Goal: Navigation & Orientation: Find specific page/section

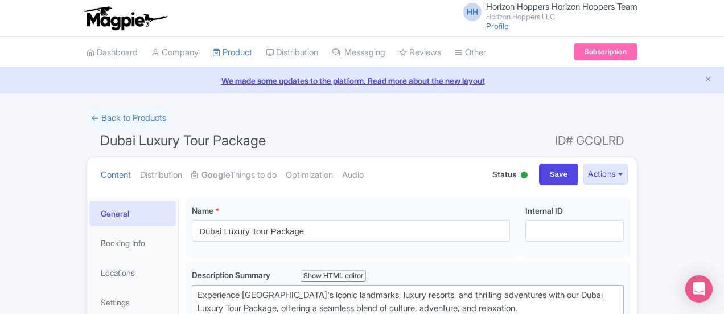
scroll to position [114, 0]
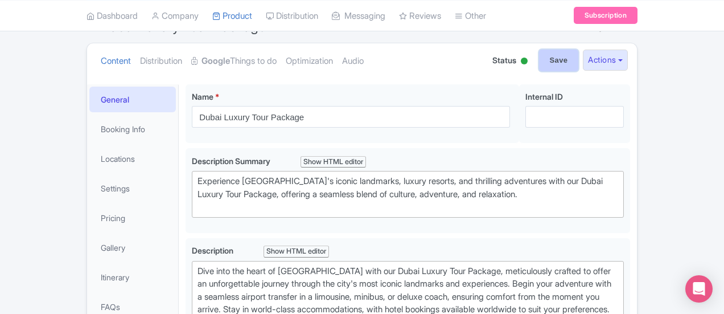
click at [579, 60] on input "Save" at bounding box center [559, 61] width 40 height 22
type input "Saving..."
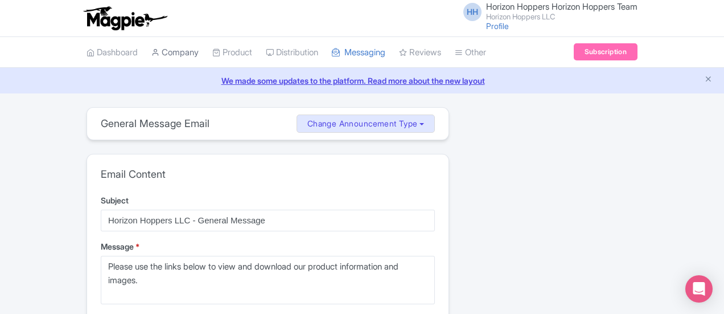
click at [151, 48] on link "Company" at bounding box center [174, 52] width 47 height 31
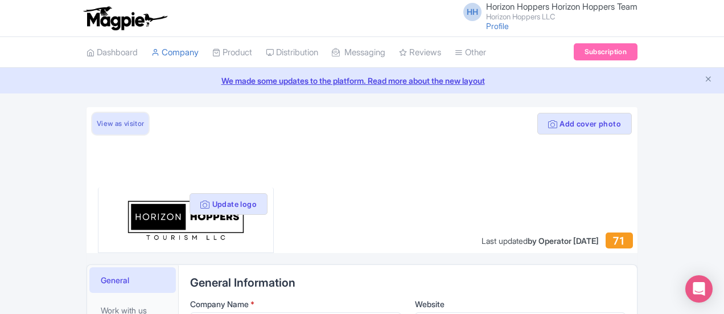
click at [92, 127] on link "View as visitor" at bounding box center [120, 124] width 56 height 22
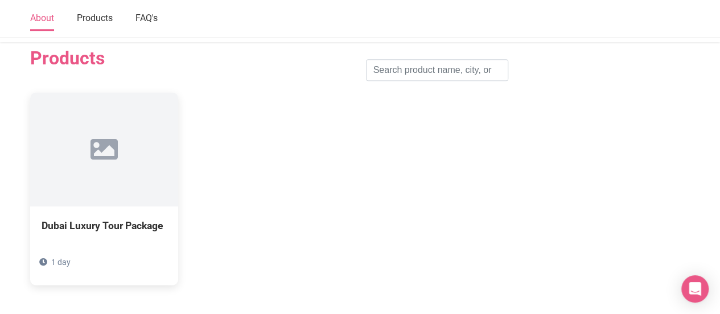
scroll to position [541, 0]
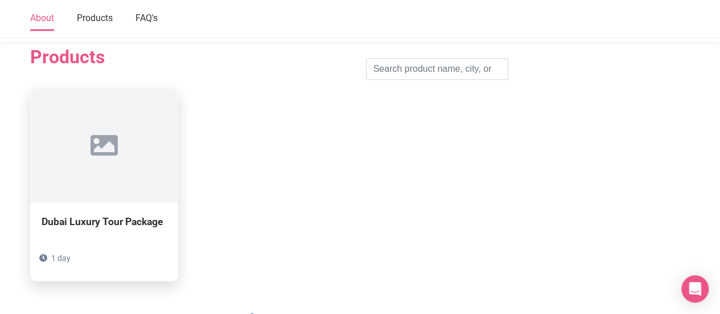
click at [99, 215] on div "Dubai Luxury Tour Package" at bounding box center [104, 221] width 125 height 16
click at [96, 135] on icon at bounding box center [104, 144] width 27 height 27
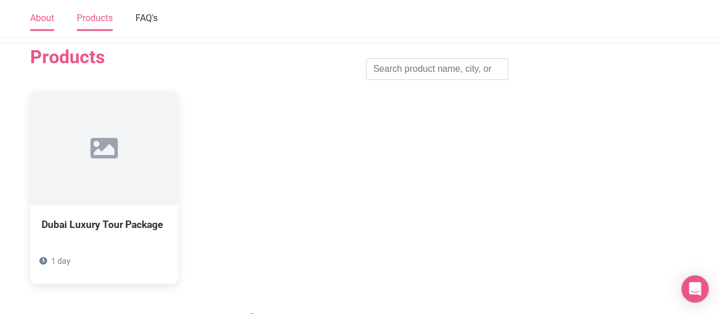
click at [93, 12] on link "Products" at bounding box center [95, 19] width 36 height 24
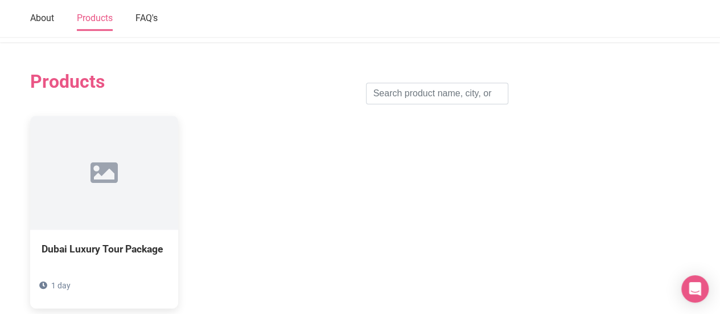
scroll to position [512, 0]
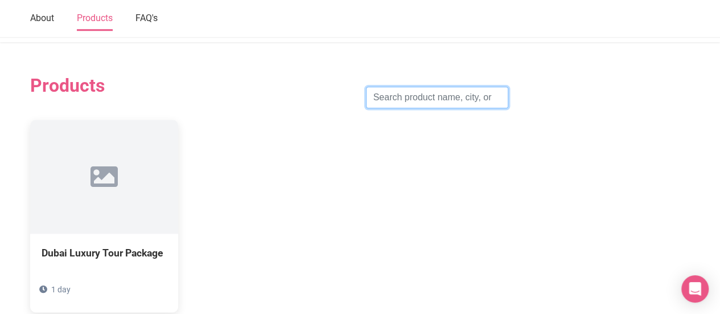
click at [448, 96] on input "search" at bounding box center [437, 98] width 142 height 22
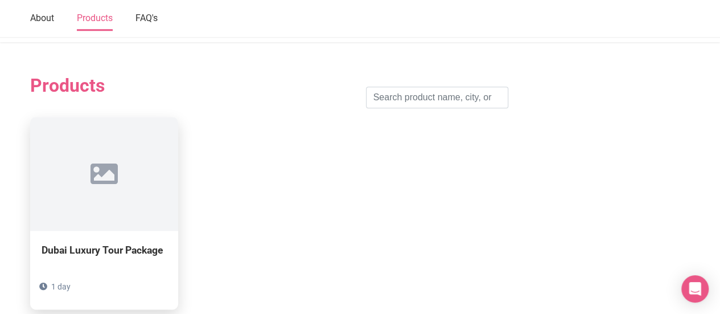
click at [92, 189] on div at bounding box center [104, 174] width 148 height 114
